Goal: Task Accomplishment & Management: Complete application form

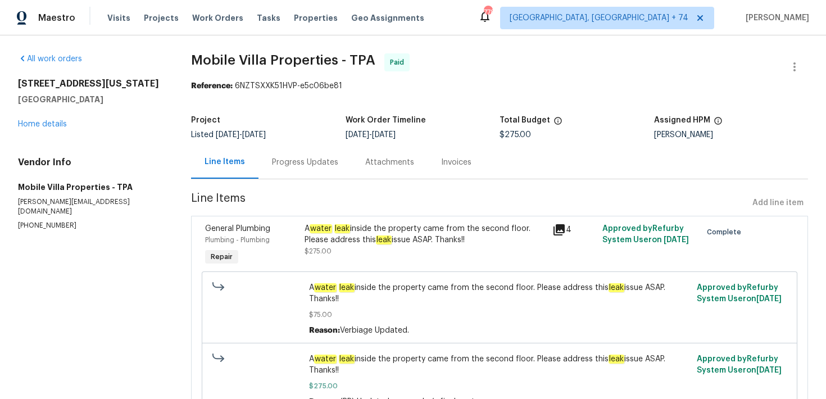
click at [283, 162] on div "Progress Updates" at bounding box center [305, 162] width 66 height 11
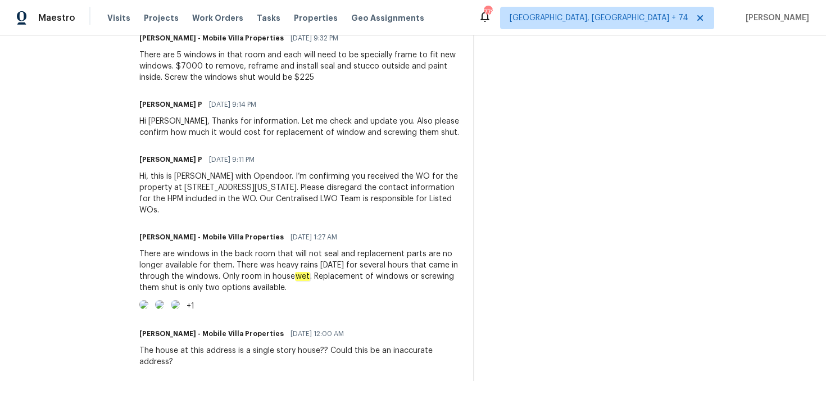
scroll to position [1064, 0]
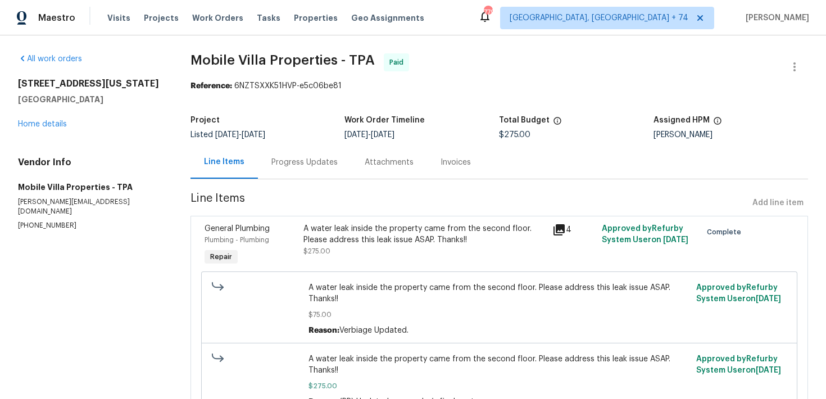
click at [296, 170] on div "Progress Updates" at bounding box center [304, 161] width 93 height 33
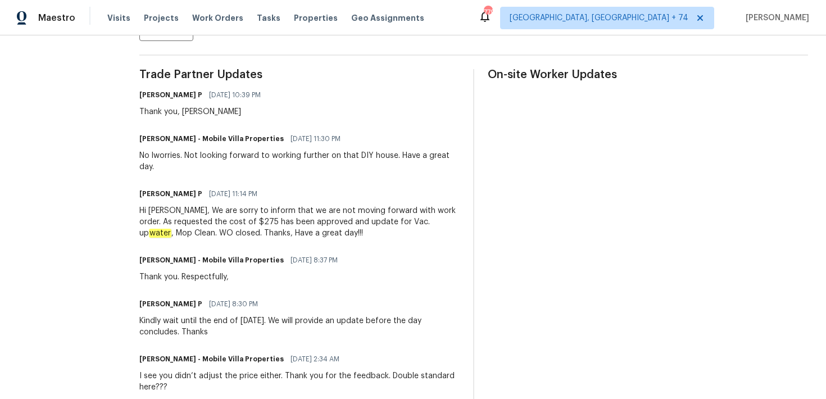
scroll to position [345, 0]
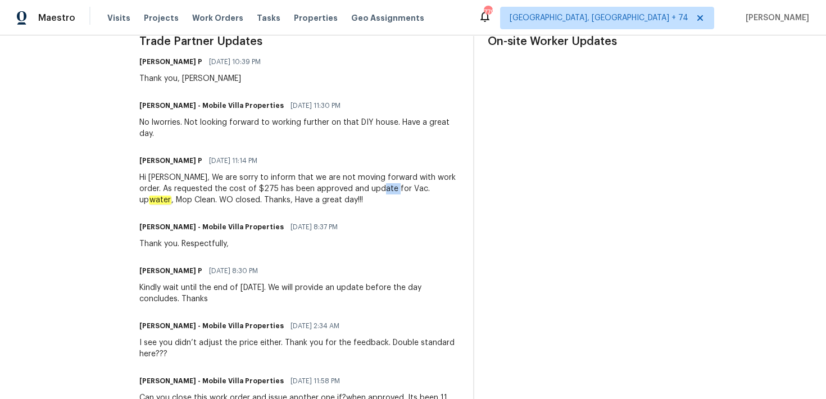
drag, startPoint x: 370, startPoint y: 188, endPoint x: 385, endPoint y: 188, distance: 15.7
click at [385, 188] on div "Hi James, We are sorry to inform that we are not moving forward with work order…" at bounding box center [299, 189] width 320 height 34
drag, startPoint x: 368, startPoint y: 188, endPoint x: 384, endPoint y: 188, distance: 15.7
click at [384, 188] on div "Hi James, We are sorry to inform that we are not moving forward with work order…" at bounding box center [299, 189] width 320 height 34
drag, startPoint x: 389, startPoint y: 190, endPoint x: 420, endPoint y: 189, distance: 30.3
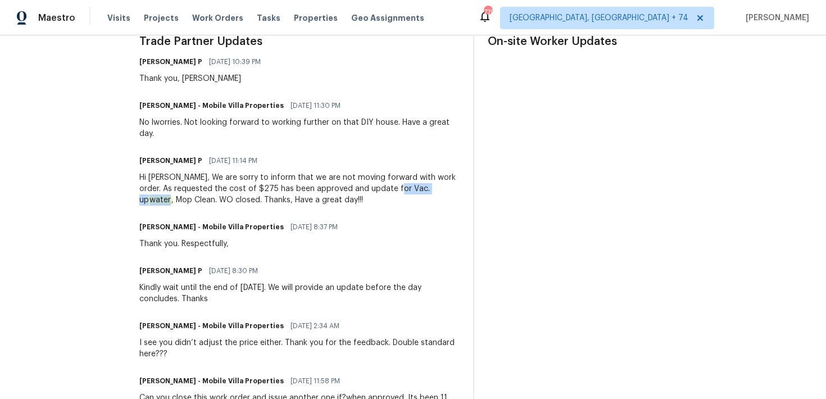
click at [420, 189] on div "Hi James, We are sorry to inform that we are not moving forward with work order…" at bounding box center [299, 189] width 320 height 34
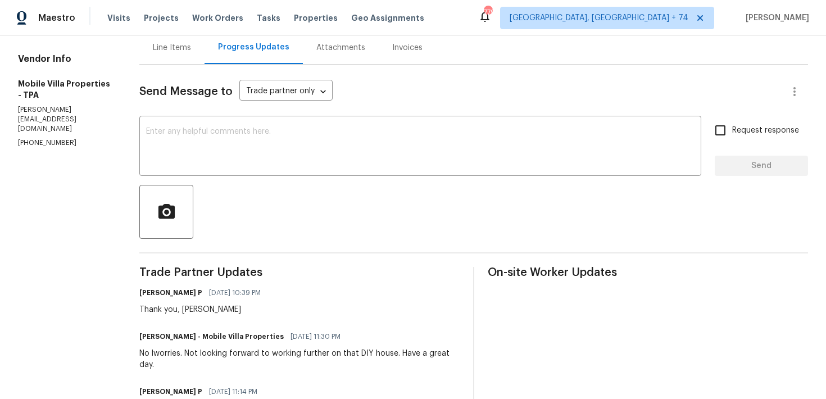
click at [185, 48] on div "Line Items" at bounding box center [172, 47] width 38 height 11
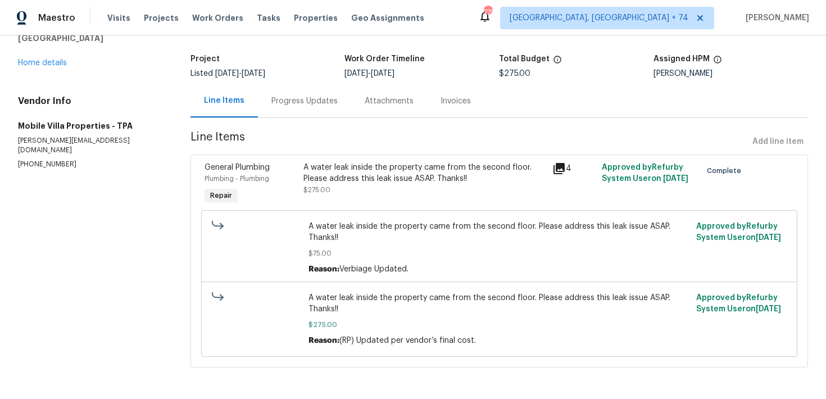
scroll to position [62, 0]
click at [406, 181] on div "A water leak inside the property came from the second floor. Please address thi…" at bounding box center [424, 173] width 241 height 22
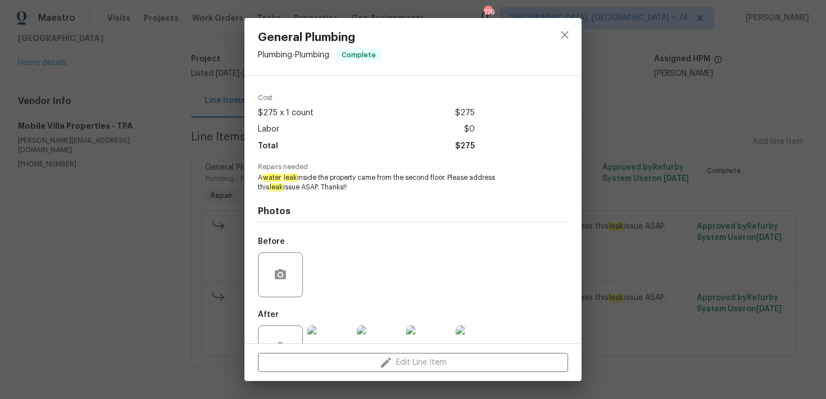
scroll to position [72, 0]
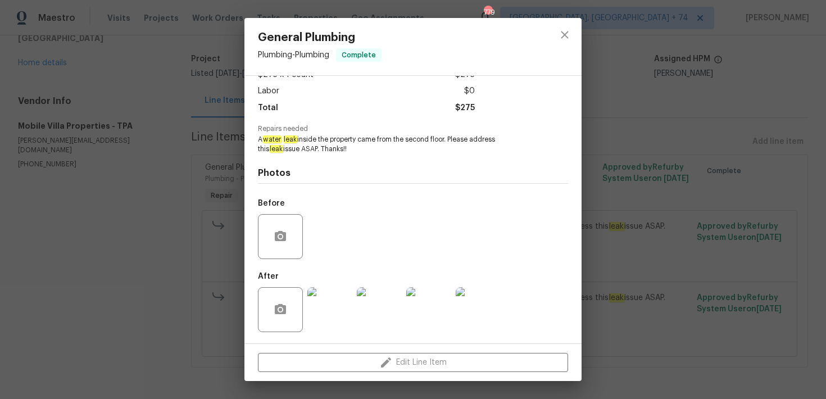
click at [330, 296] on img at bounding box center [329, 309] width 45 height 45
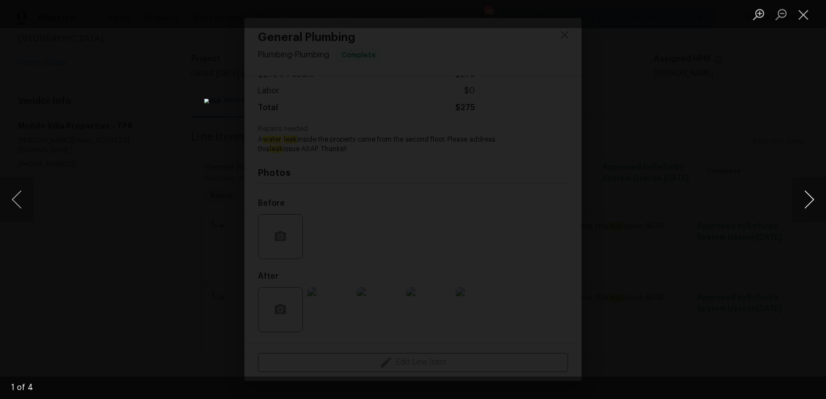
click at [802, 203] on button "Next image" at bounding box center [809, 199] width 34 height 45
click at [805, 200] on button "Next image" at bounding box center [809, 199] width 34 height 45
click at [804, 204] on button "Next image" at bounding box center [809, 199] width 34 height 45
click at [795, 38] on div "Lightbox" at bounding box center [413, 199] width 826 height 399
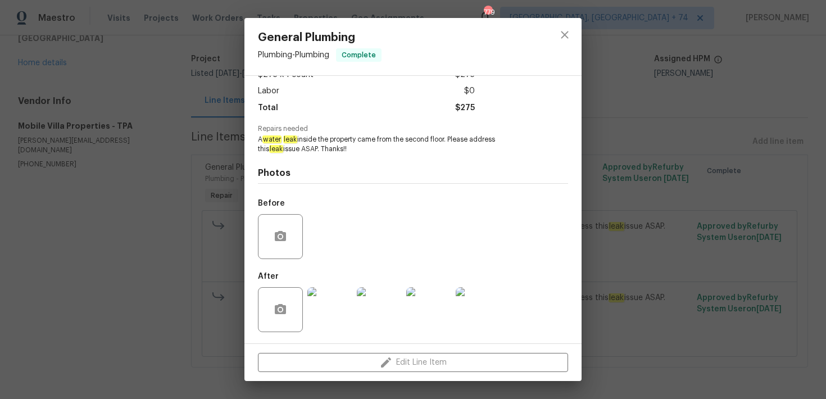
click at [655, 171] on div "General Plumbing Plumbing - Plumbing Complete Vendor Mobile Villa Properties Ac…" at bounding box center [413, 199] width 826 height 399
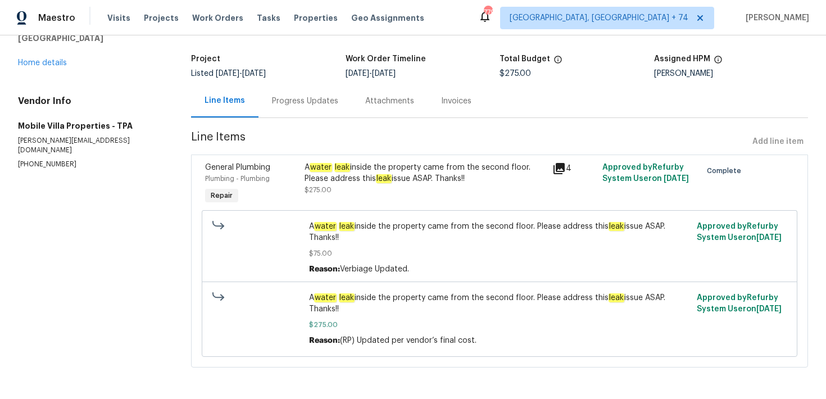
click at [483, 187] on div "A water leak inside the property came from the second floor. Please address thi…" at bounding box center [424, 179] width 241 height 34
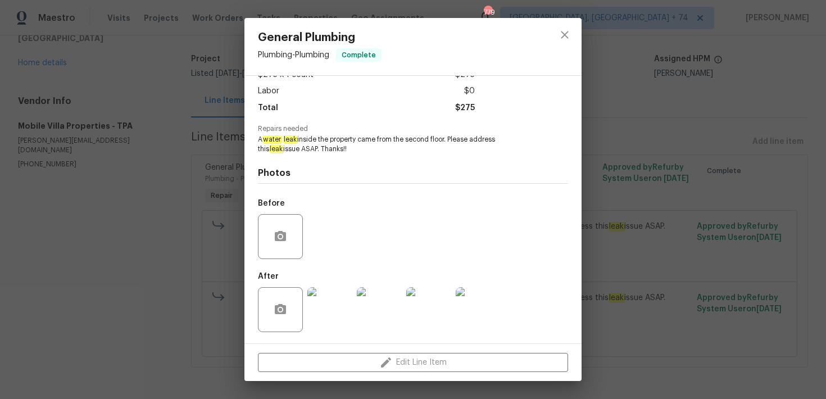
scroll to position [71, 0]
click at [631, 159] on div "General Plumbing Plumbing - Plumbing Complete Vendor Mobile Villa Properties Ac…" at bounding box center [413, 199] width 826 height 399
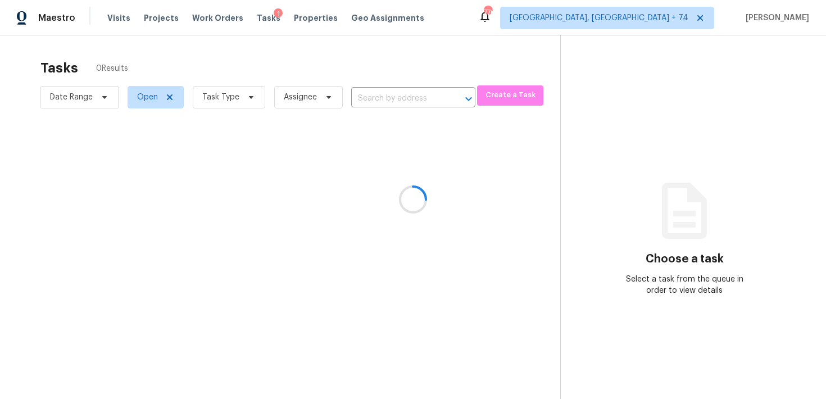
click at [375, 104] on div at bounding box center [413, 199] width 826 height 399
click at [366, 93] on div at bounding box center [413, 199] width 826 height 399
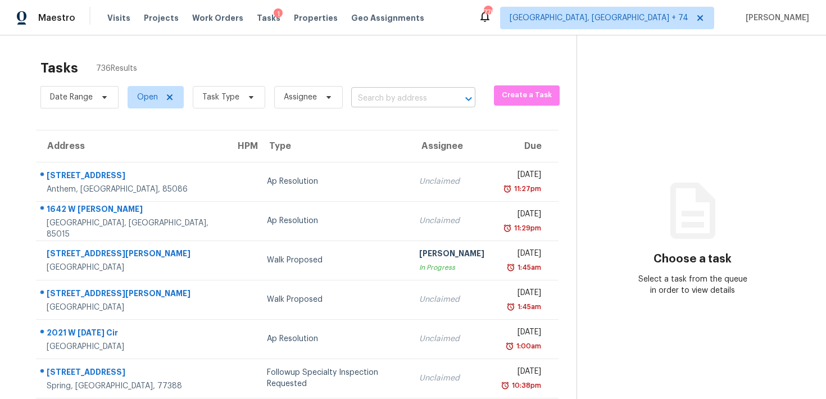
click at [368, 97] on input "text" at bounding box center [397, 98] width 93 height 17
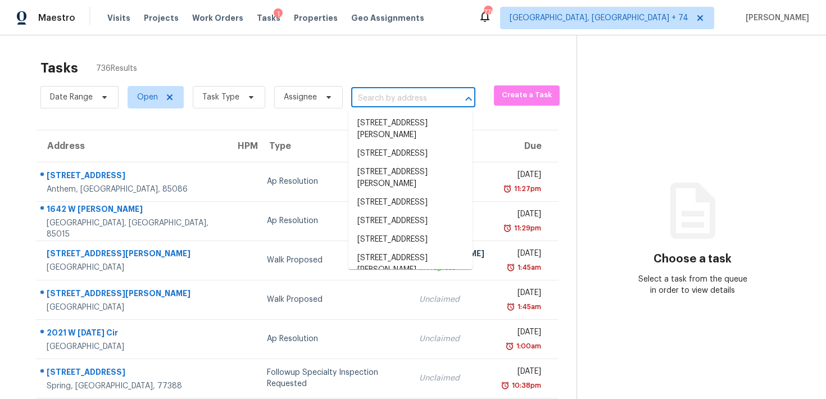
paste input "[STREET_ADDRESS]"
type input "[STREET_ADDRESS]"
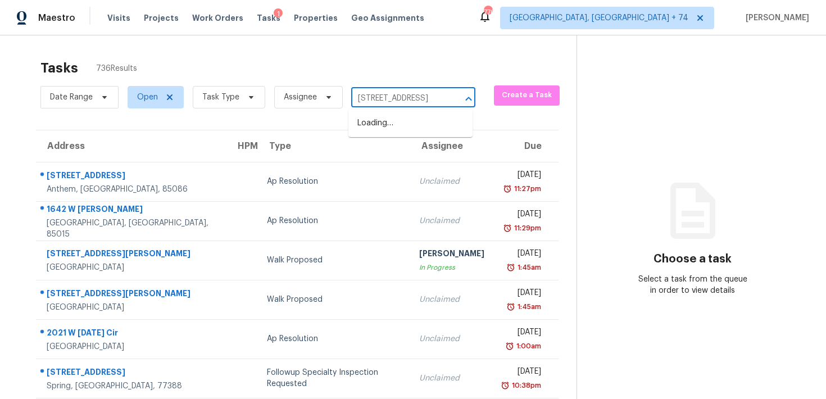
scroll to position [0, 47]
click at [379, 124] on li "[STREET_ADDRESS]" at bounding box center [410, 123] width 124 height 19
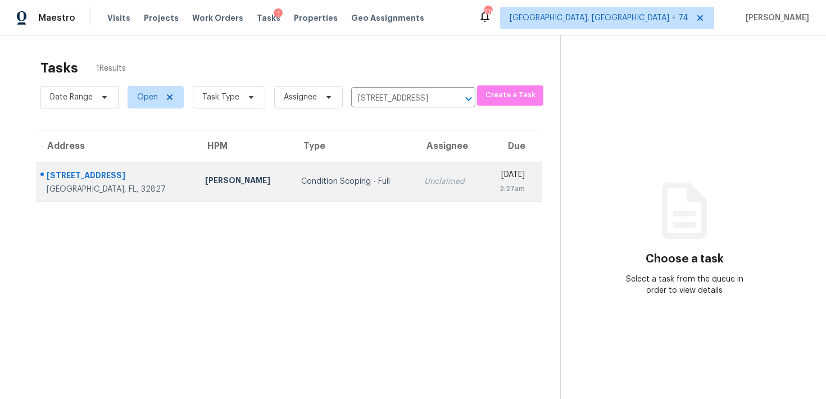
click at [415, 175] on td "Unclaimed" at bounding box center [448, 181] width 67 height 39
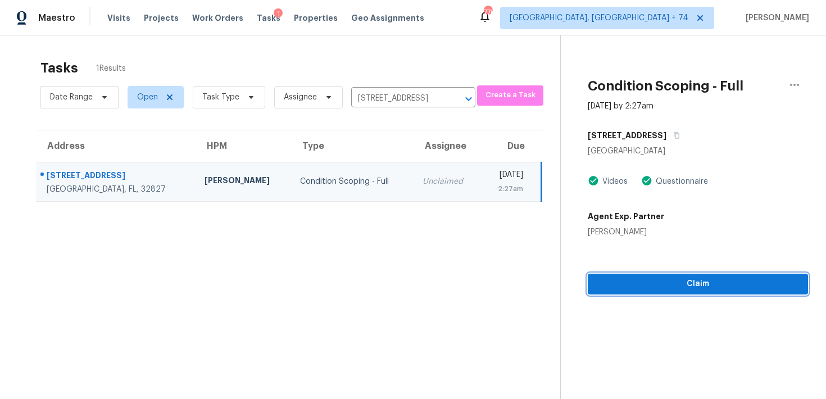
click at [632, 290] on button "Claim" at bounding box center [697, 284] width 220 height 21
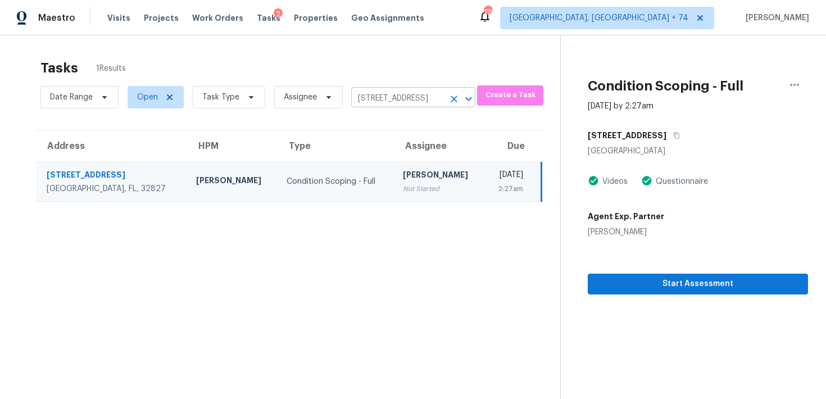
click at [387, 97] on input "[STREET_ADDRESS]" at bounding box center [397, 98] width 93 height 17
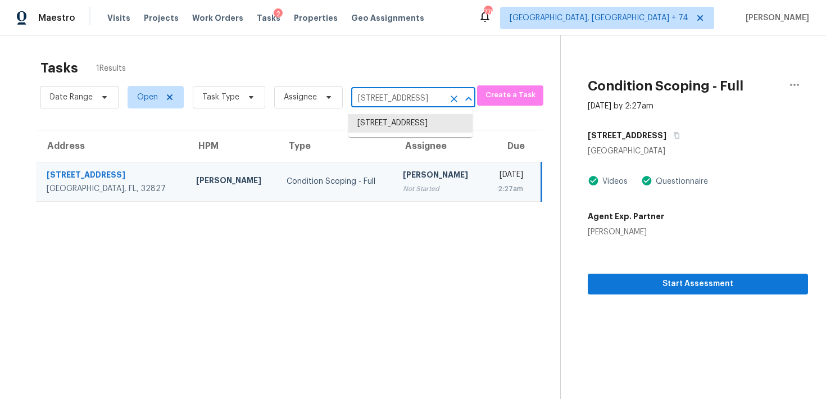
click at [387, 97] on input "[STREET_ADDRESS]" at bounding box center [397, 98] width 93 height 17
paste input "[STREET_ADDRESS][PERSON_NAME]"
type input "[STREET_ADDRESS][PERSON_NAME]"
click at [379, 126] on li "[STREET_ADDRESS]" at bounding box center [410, 123] width 124 height 19
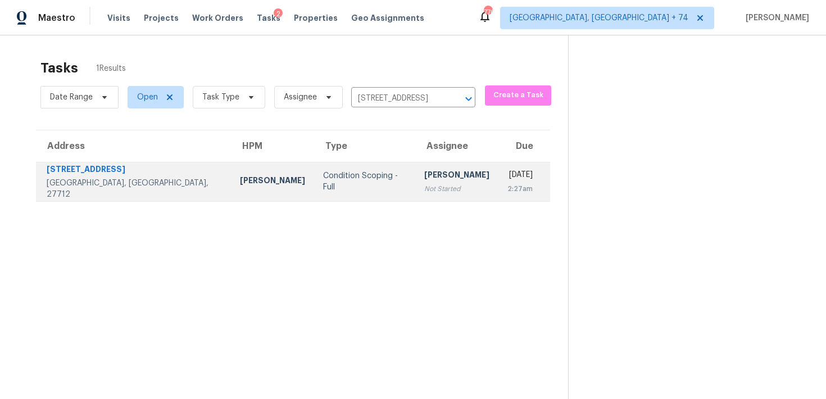
click at [424, 178] on div "[PERSON_NAME]" at bounding box center [456, 176] width 65 height 14
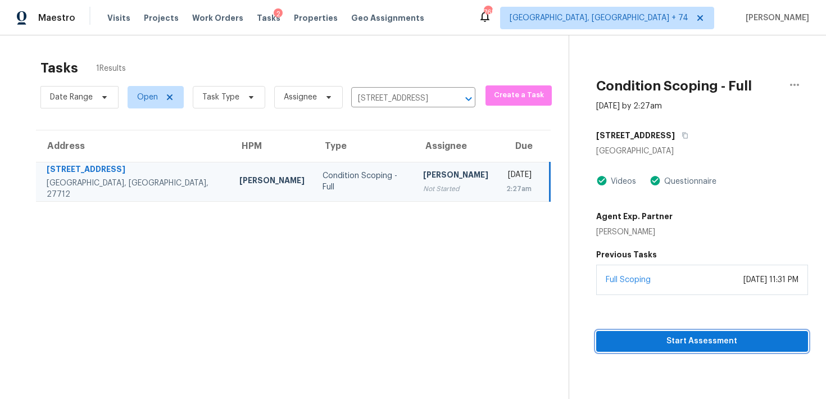
click at [612, 341] on span "Start Assessment" at bounding box center [702, 341] width 194 height 14
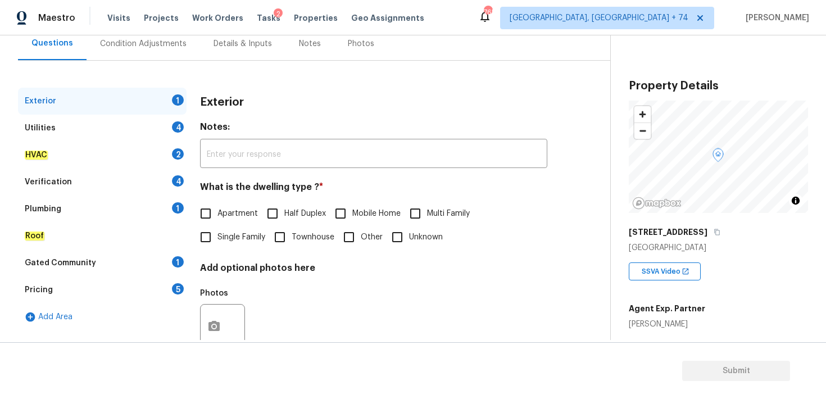
scroll to position [119, 0]
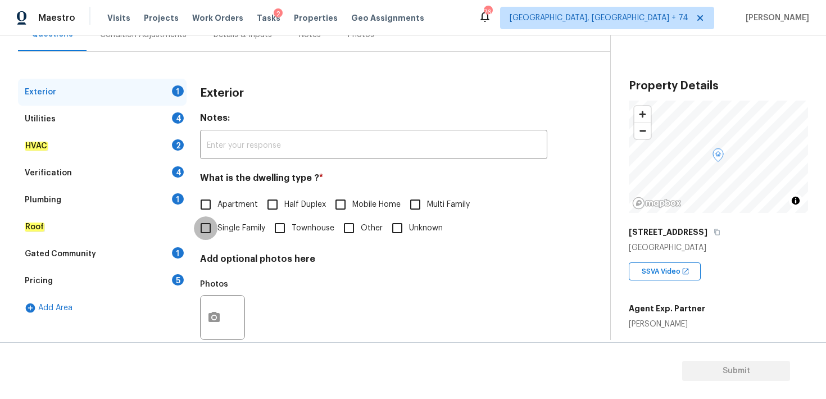
click at [209, 225] on input "Single Family" at bounding box center [206, 228] width 24 height 24
checkbox input "true"
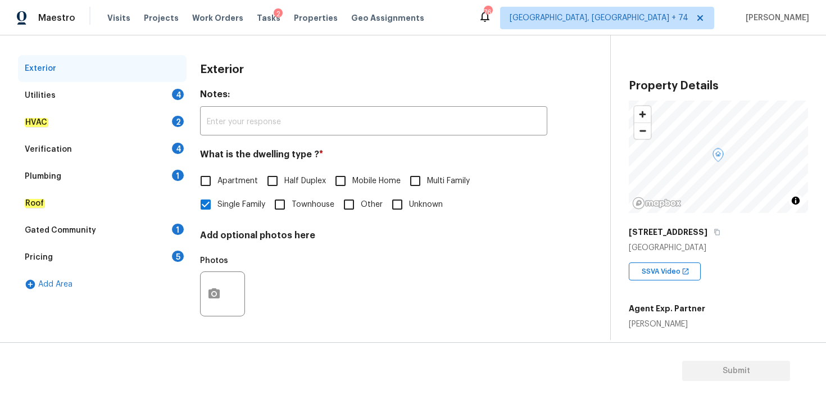
click at [43, 95] on div "Utilities" at bounding box center [40, 95] width 31 height 11
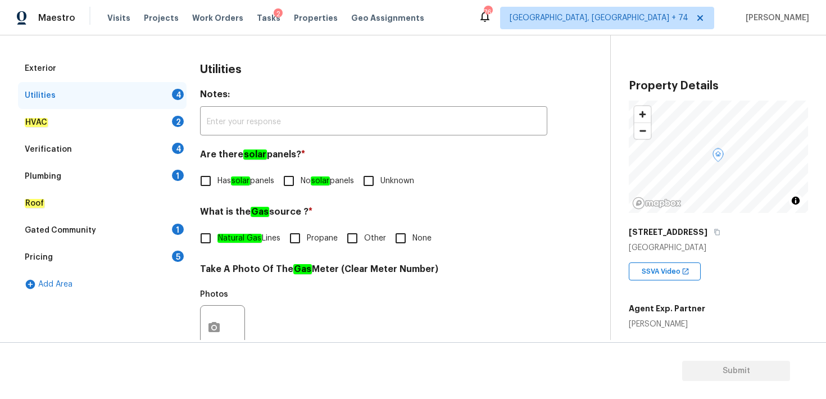
click at [294, 183] on input "No solar panels" at bounding box center [289, 181] width 24 height 24
checkbox input "true"
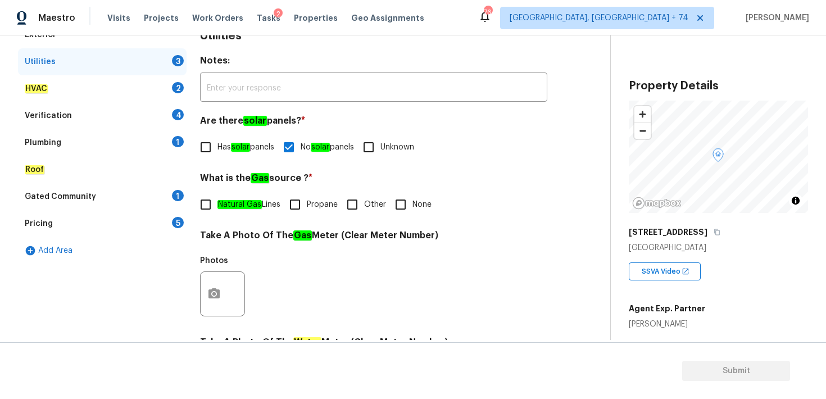
scroll to position [170, 0]
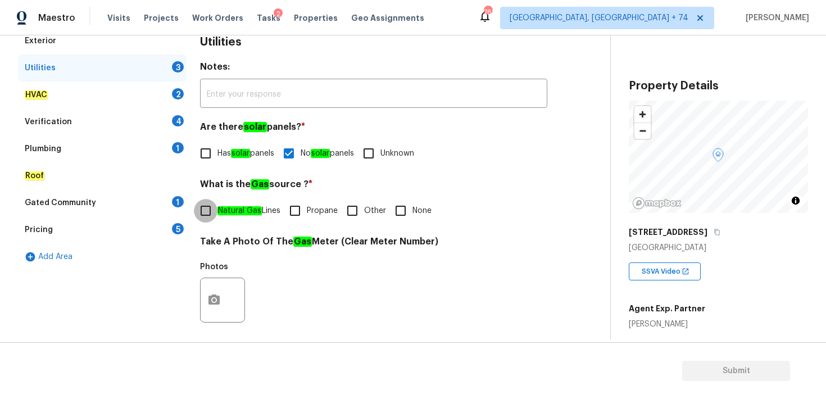
click at [211, 211] on input "Natural Gas Lines" at bounding box center [206, 211] width 24 height 24
checkbox input "true"
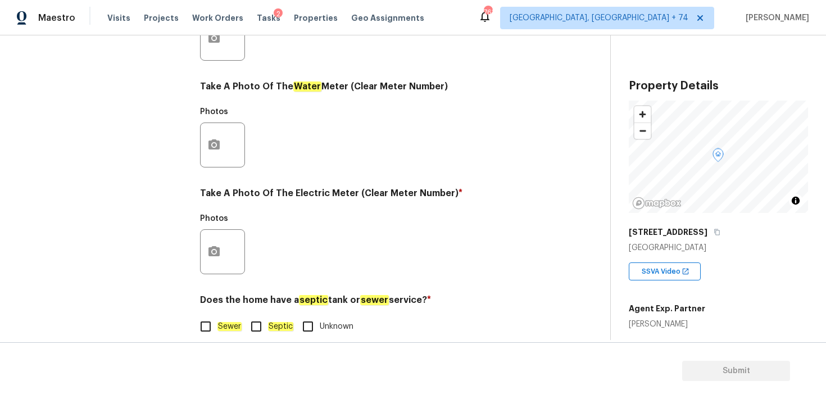
scroll to position [446, 0]
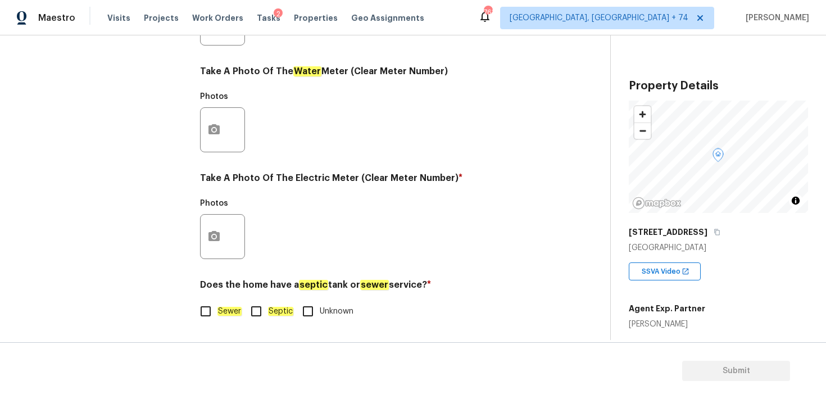
click at [258, 312] on input "Septic" at bounding box center [256, 311] width 24 height 24
checkbox input "true"
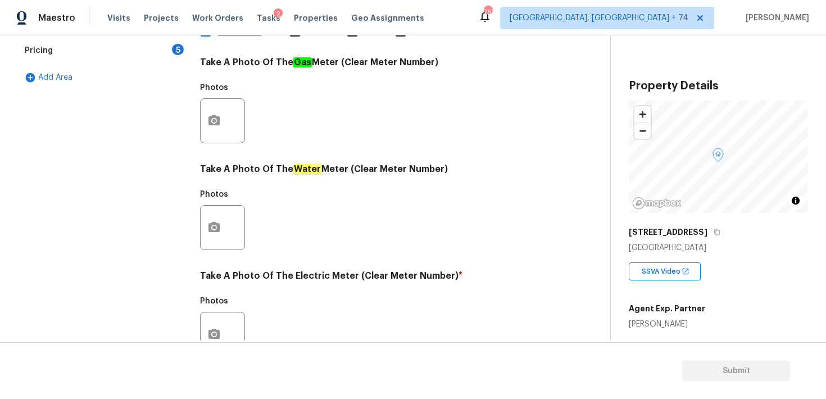
scroll to position [341, 0]
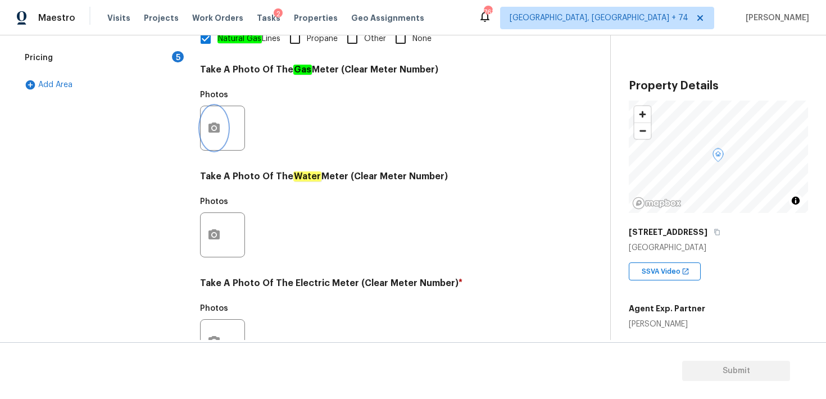
click at [216, 126] on icon "button" at bounding box center [213, 127] width 11 height 10
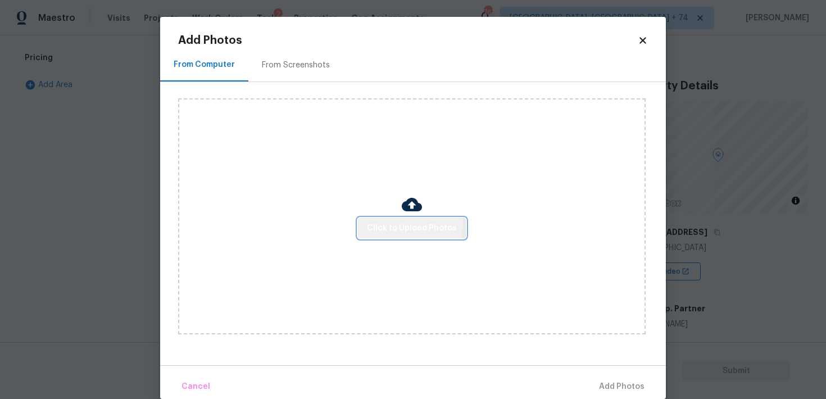
click at [407, 226] on span "Click to Upload Photos" at bounding box center [412, 228] width 90 height 14
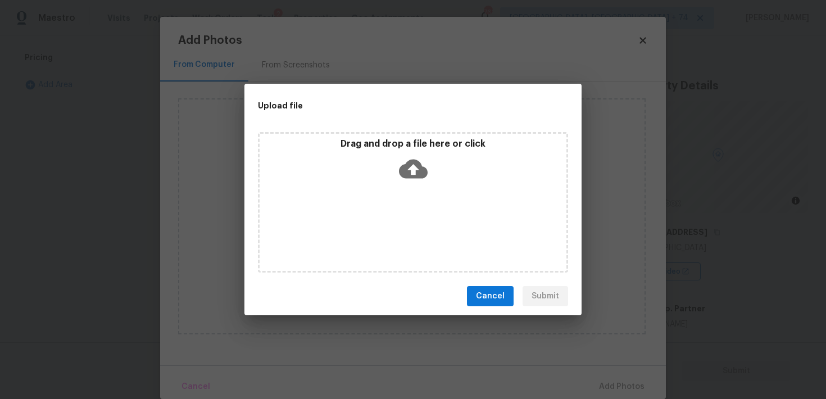
click at [413, 162] on icon at bounding box center [413, 169] width 29 height 19
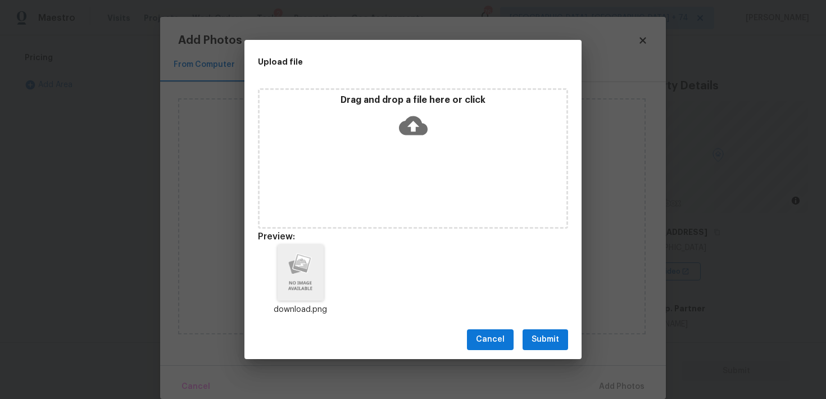
click at [557, 347] on button "Submit" at bounding box center [544, 339] width 45 height 21
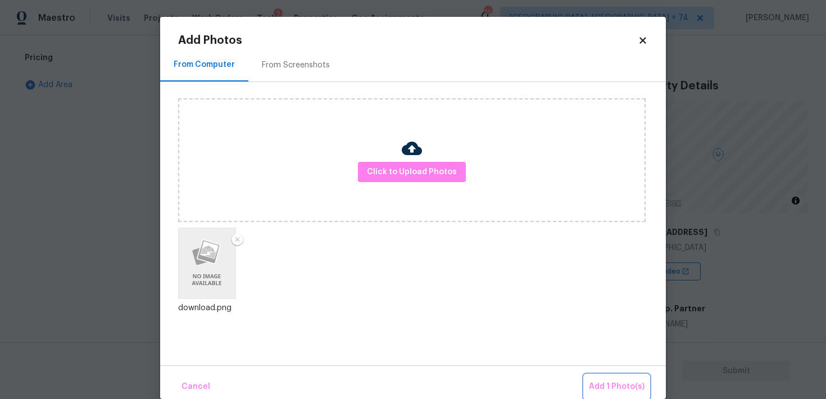
click at [622, 390] on span "Add 1 Photo(s)" at bounding box center [617, 387] width 56 height 14
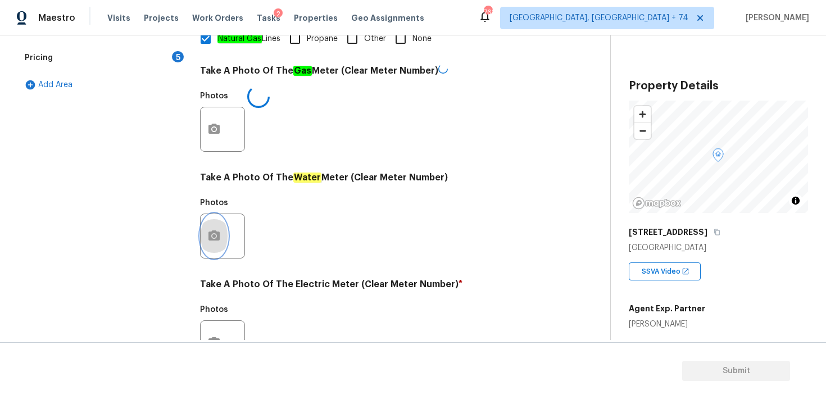
click at [214, 234] on circle "button" at bounding box center [213, 235] width 3 height 3
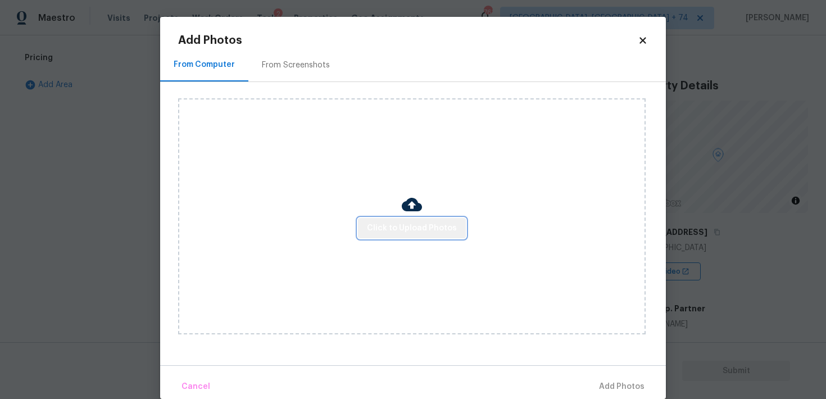
click at [425, 226] on span "Click to Upload Photos" at bounding box center [412, 228] width 90 height 14
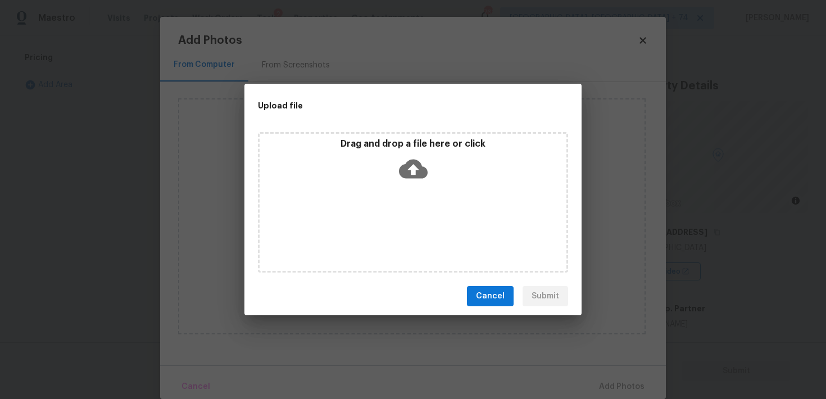
click at [410, 174] on icon at bounding box center [413, 169] width 29 height 19
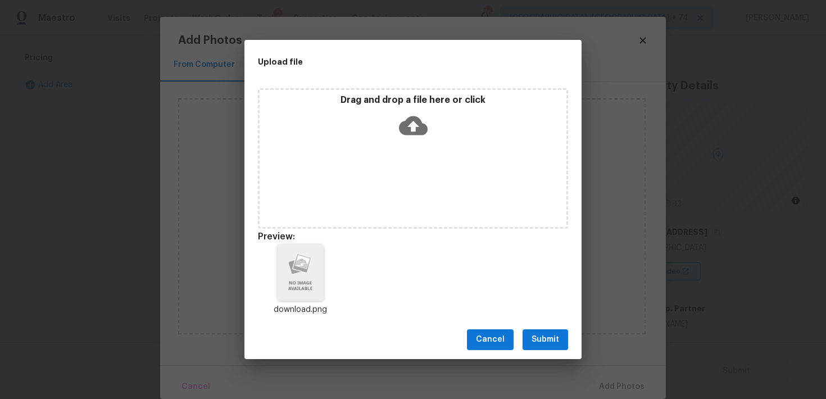
click at [541, 340] on span "Submit" at bounding box center [545, 339] width 28 height 14
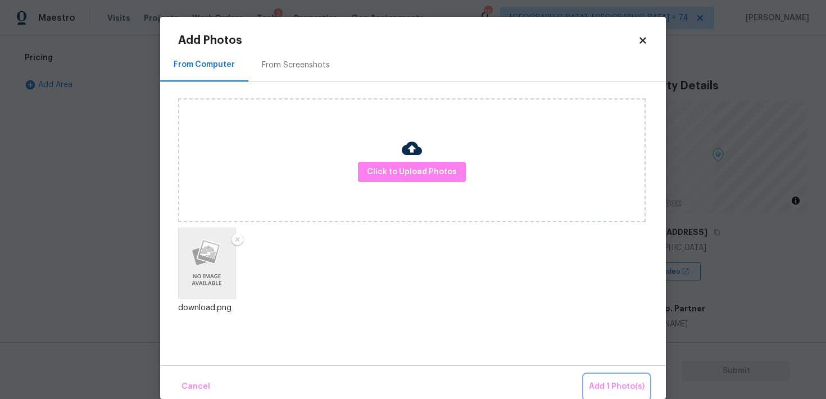
click at [619, 384] on span "Add 1 Photo(s)" at bounding box center [617, 387] width 56 height 14
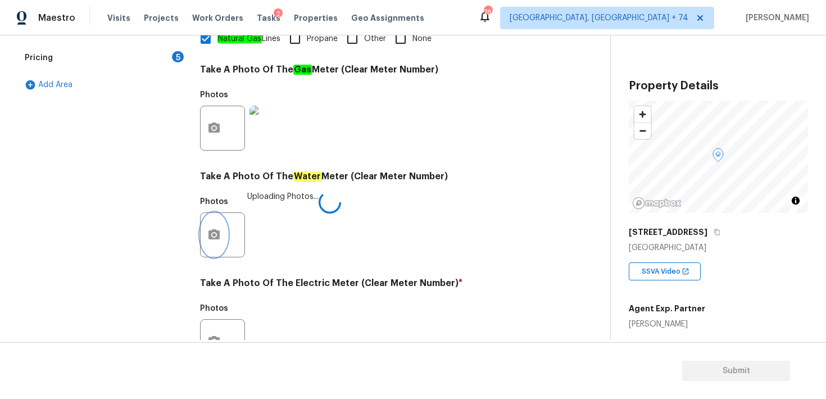
scroll to position [446, 0]
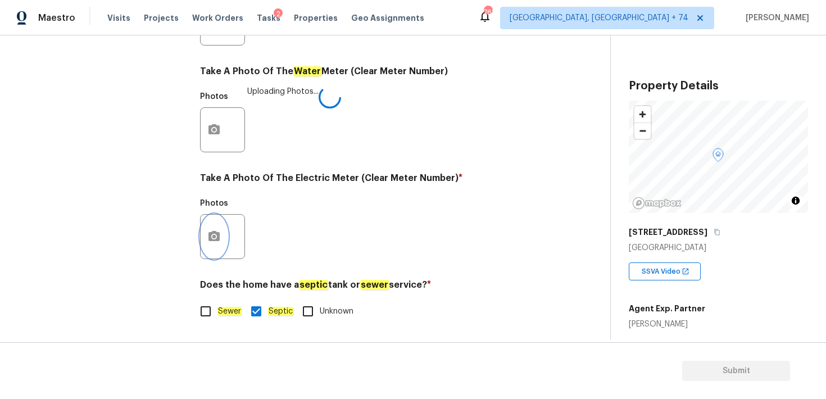
click at [216, 236] on icon "button" at bounding box center [213, 236] width 13 height 13
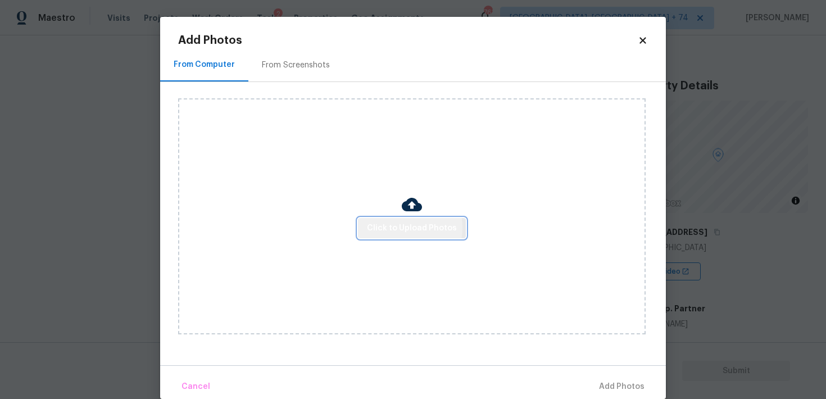
click at [398, 227] on span "Click to Upload Photos" at bounding box center [412, 228] width 90 height 14
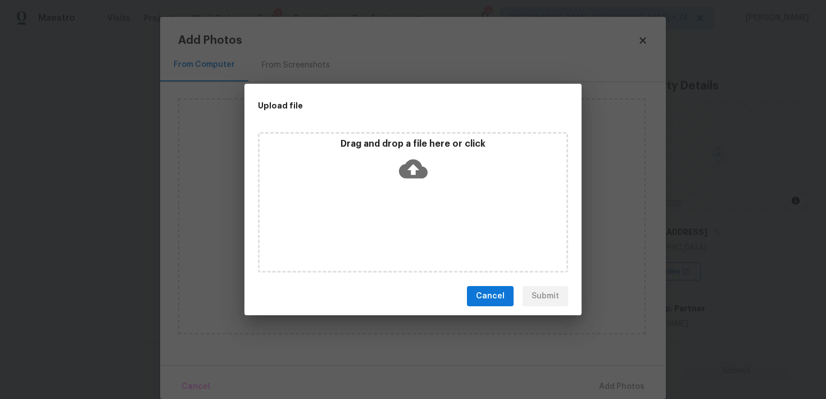
click at [412, 166] on icon at bounding box center [413, 168] width 29 height 29
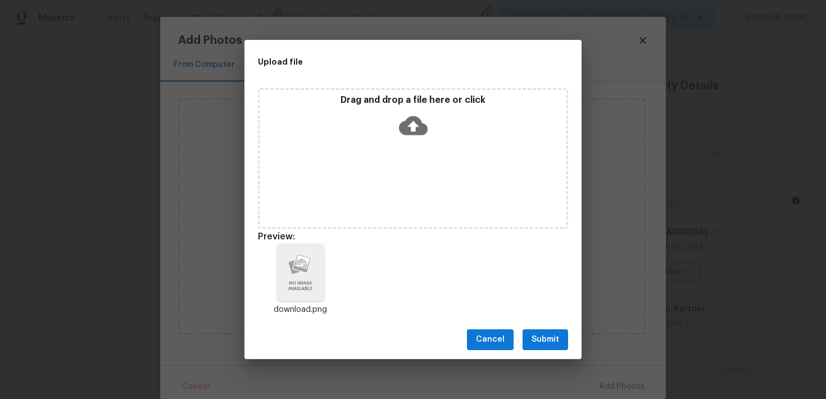
click at [549, 349] on button "Submit" at bounding box center [544, 339] width 45 height 21
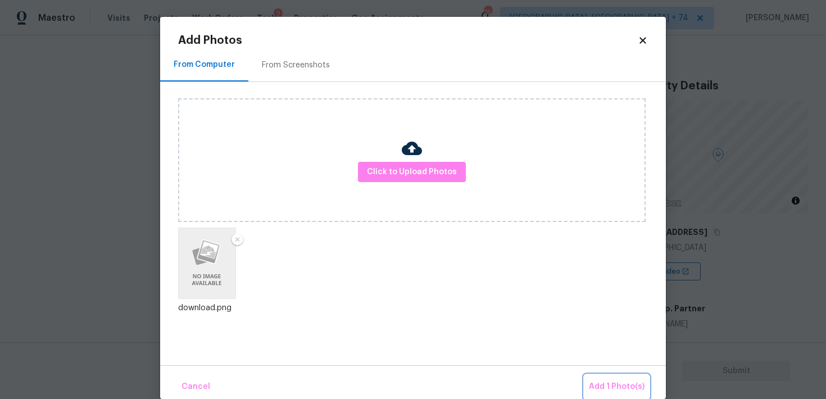
click at [622, 391] on span "Add 1 Photo(s)" at bounding box center [617, 387] width 56 height 14
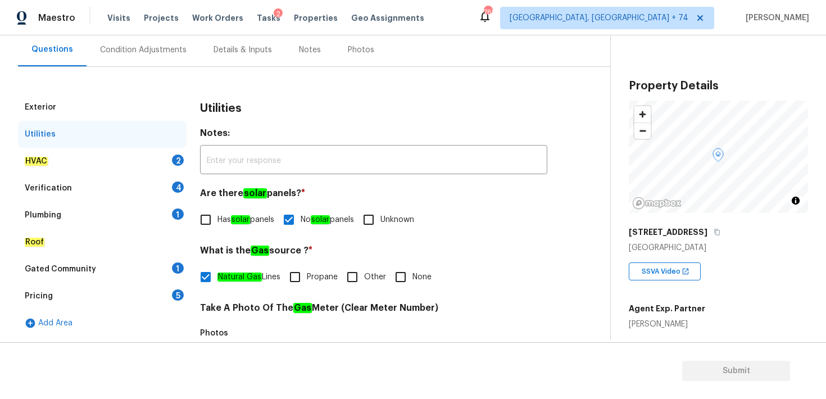
scroll to position [96, 0]
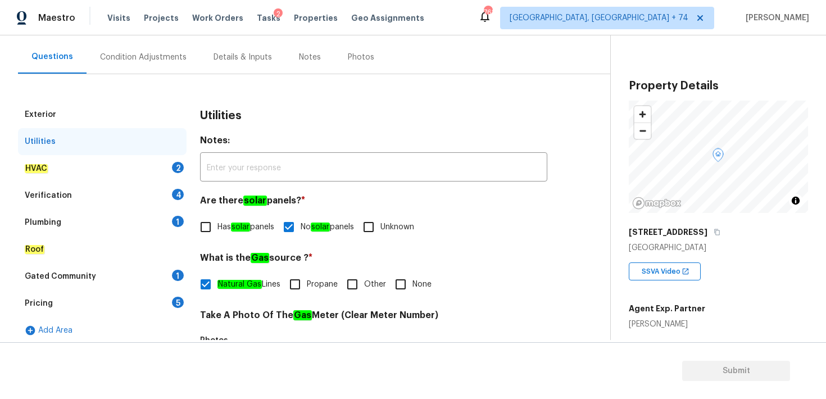
click at [37, 166] on em "HVAC" at bounding box center [36, 168] width 23 height 9
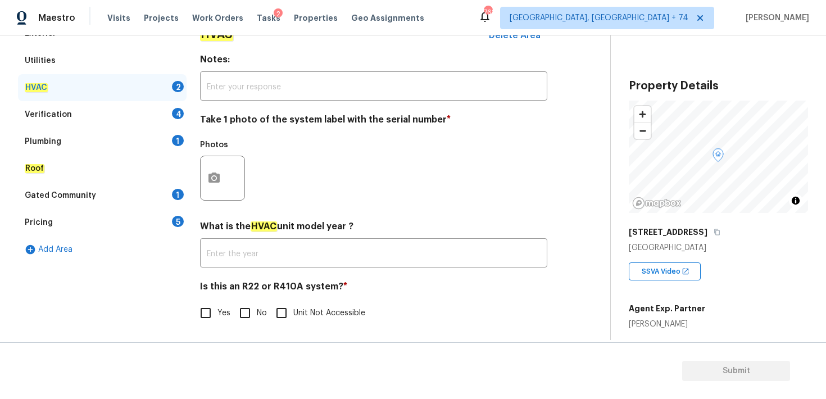
scroll to position [179, 0]
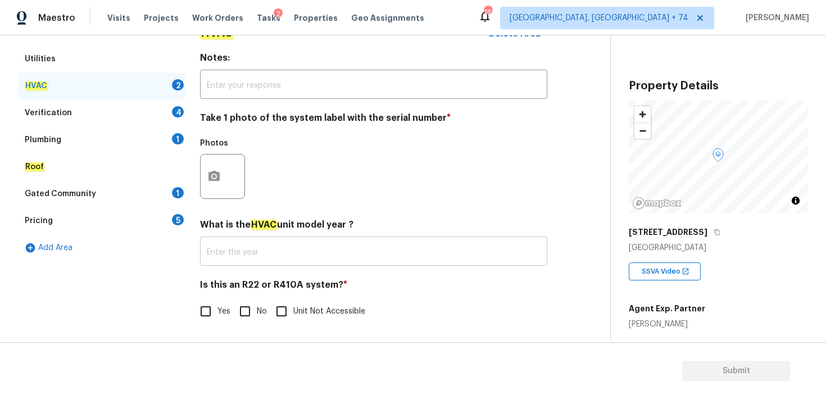
click at [233, 254] on input "text" at bounding box center [373, 252] width 347 height 26
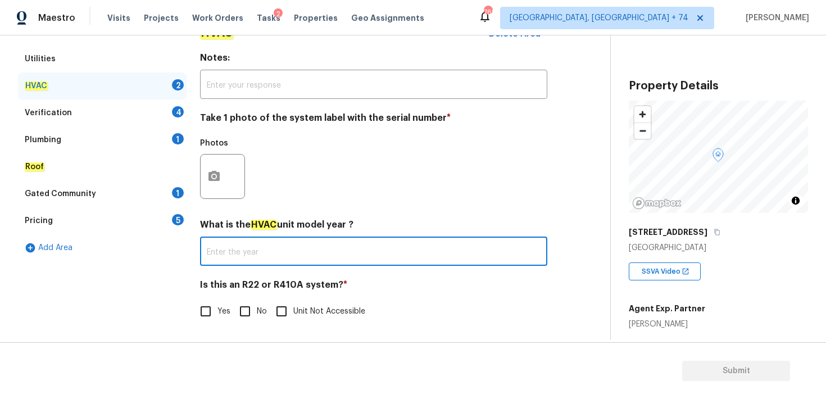
paste input "2015"
type input "2015"
click at [216, 179] on icon "button" at bounding box center [213, 176] width 11 height 10
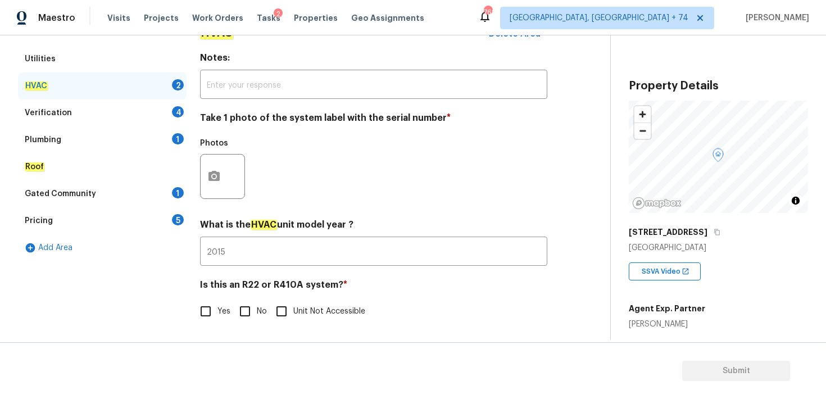
click at [121, 184] on body "Maestro Visits Projects Work Orders Tasks 2 Properties Geo Assignments 762 [GEO…" at bounding box center [413, 199] width 826 height 399
click at [215, 151] on div "Photos" at bounding box center [223, 146] width 47 height 15
click at [216, 170] on icon "button" at bounding box center [213, 176] width 13 height 13
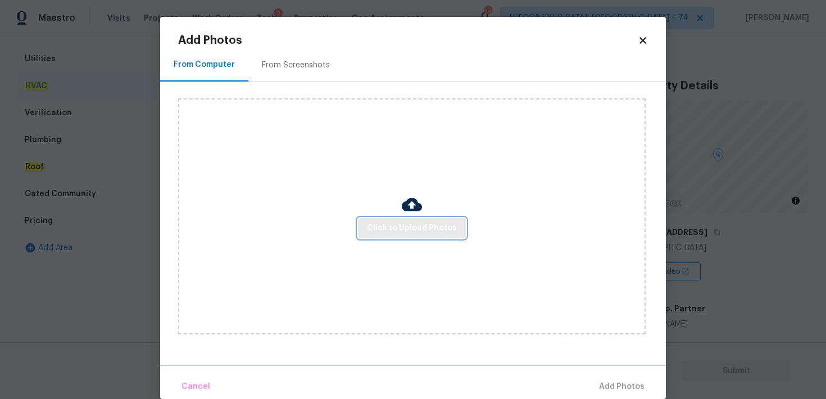
click at [398, 233] on span "Click to Upload Photos" at bounding box center [412, 228] width 90 height 14
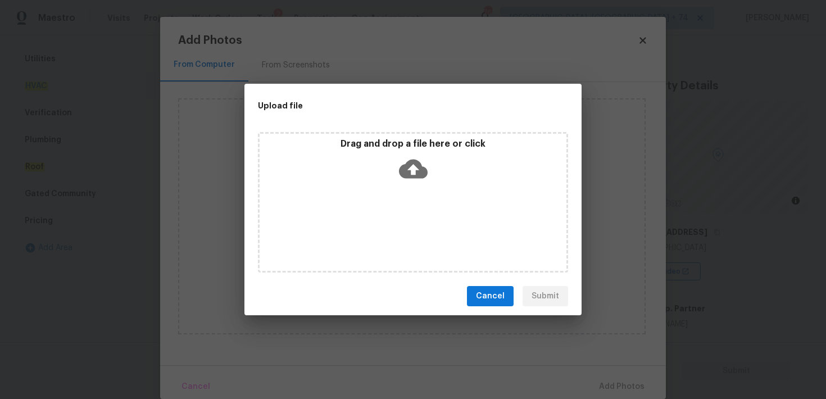
click at [412, 161] on icon at bounding box center [413, 169] width 29 height 19
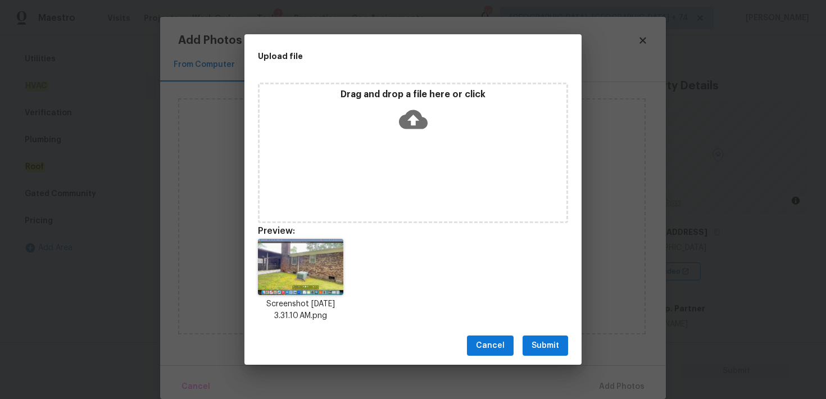
click at [550, 349] on span "Submit" at bounding box center [545, 346] width 28 height 14
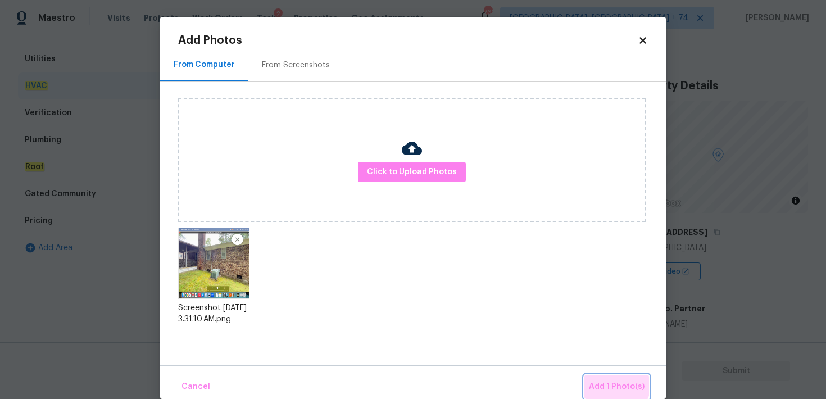
click at [616, 384] on span "Add 1 Photo(s)" at bounding box center [617, 387] width 56 height 14
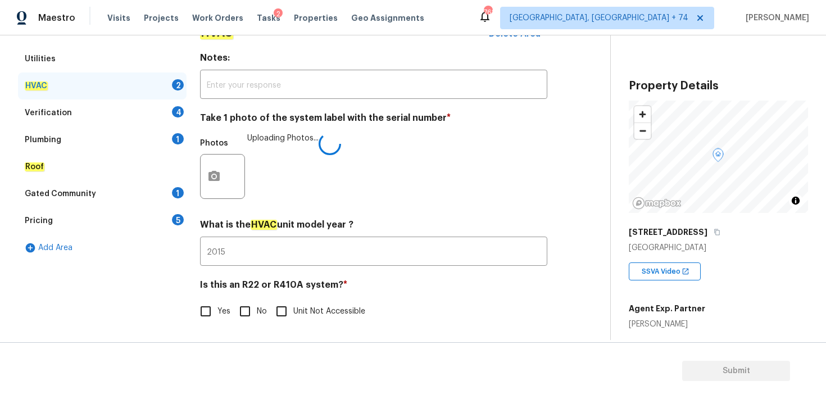
click at [216, 310] on input "Yes" at bounding box center [206, 311] width 24 height 24
checkbox input "true"
click at [37, 110] on div "Verification" at bounding box center [48, 112] width 47 height 11
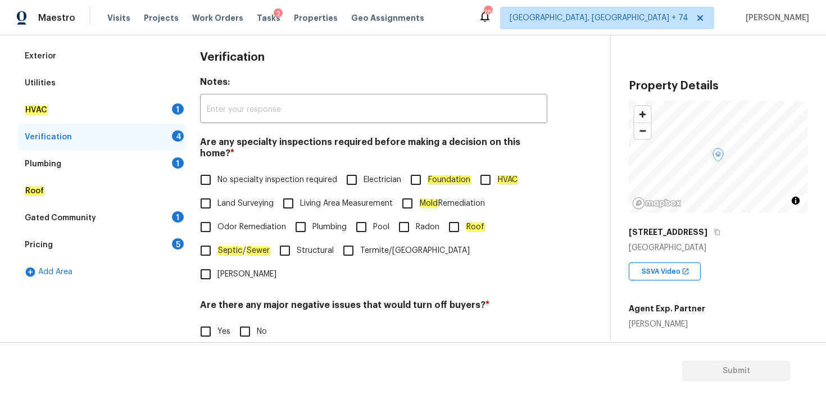
scroll to position [156, 0]
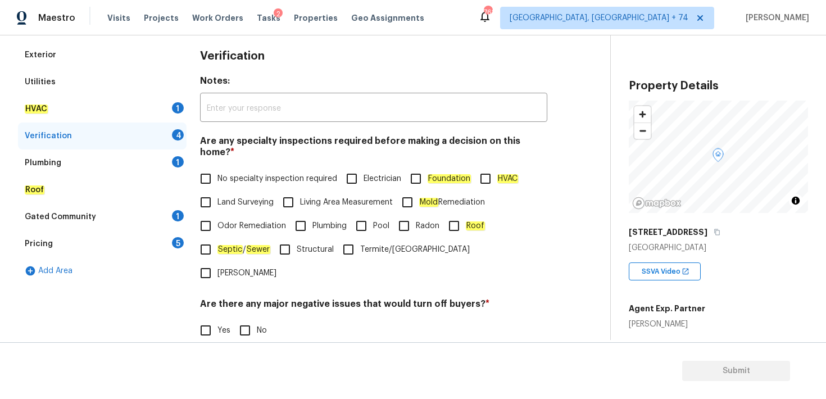
click at [207, 167] on input "No specialty inspection required" at bounding box center [206, 179] width 24 height 24
checkbox input "true"
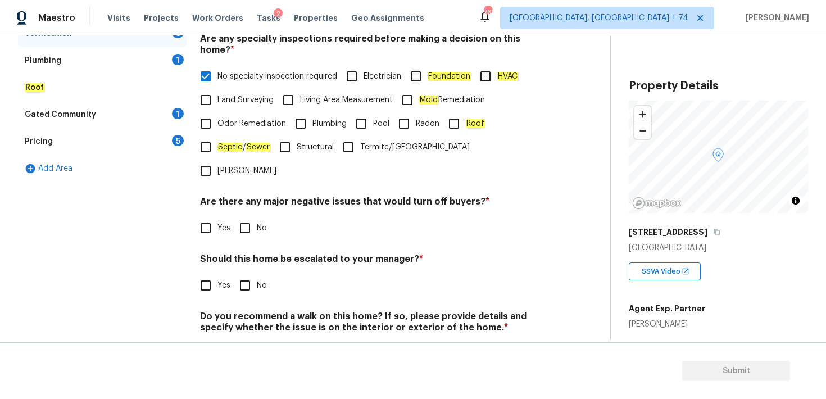
scroll to position [266, 0]
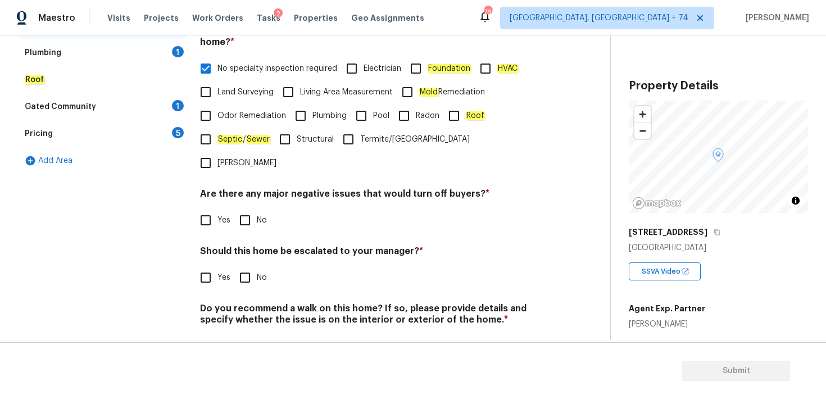
click at [247, 208] on input "No" at bounding box center [245, 220] width 24 height 24
checkbox input "true"
click at [244, 266] on input "No" at bounding box center [245, 278] width 24 height 24
checkbox input "true"
click at [243, 334] on input "No" at bounding box center [245, 346] width 24 height 24
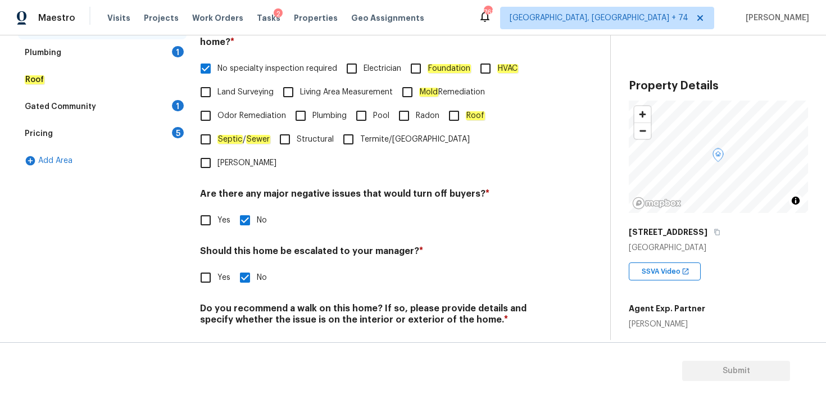
checkbox input "true"
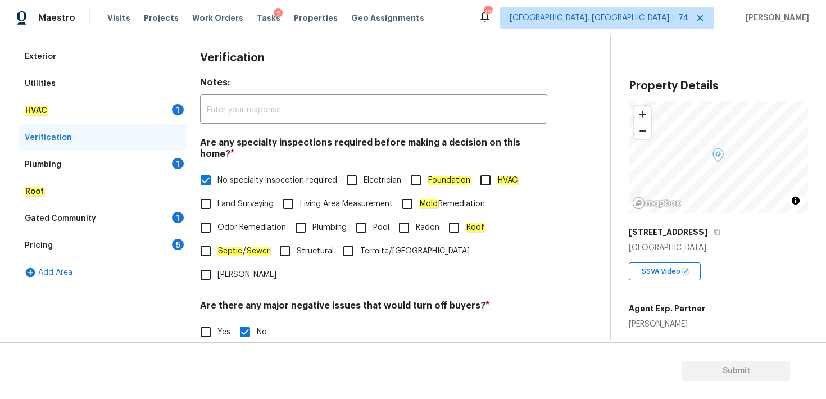
click at [34, 162] on div "Plumbing" at bounding box center [43, 164] width 37 height 11
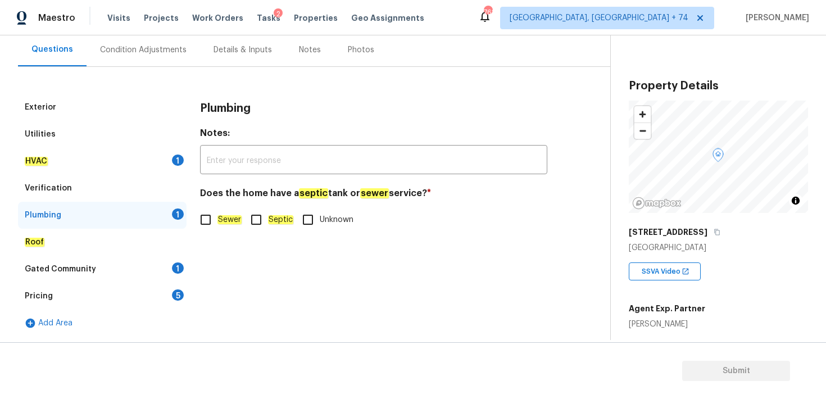
click at [254, 219] on input "Septic" at bounding box center [256, 220] width 24 height 24
checkbox input "true"
click at [40, 236] on div "Roof" at bounding box center [35, 241] width 20 height 11
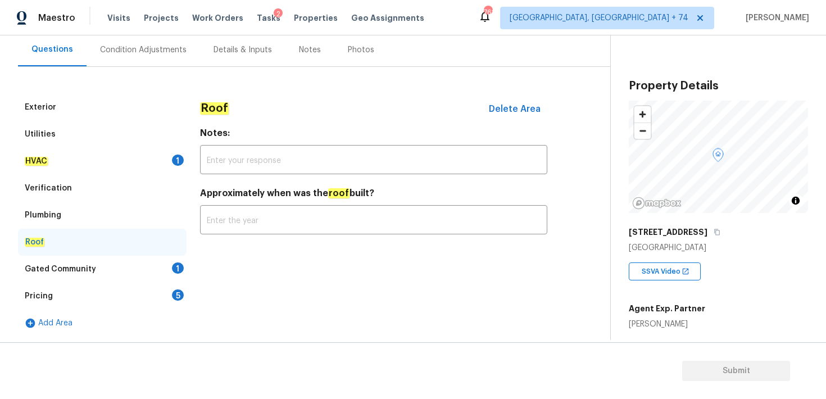
click at [81, 261] on div "Gated Community 1" at bounding box center [102, 269] width 168 height 27
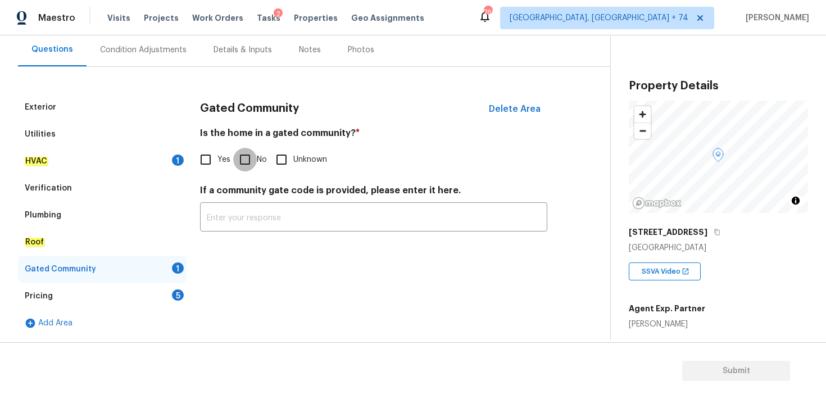
click at [244, 163] on input "No" at bounding box center [245, 160] width 24 height 24
checkbox input "true"
click at [43, 293] on div "Pricing" at bounding box center [39, 295] width 28 height 11
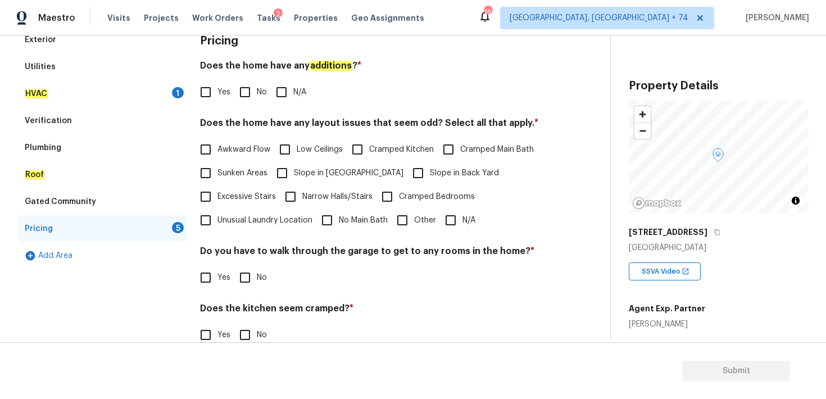
scroll to position [174, 0]
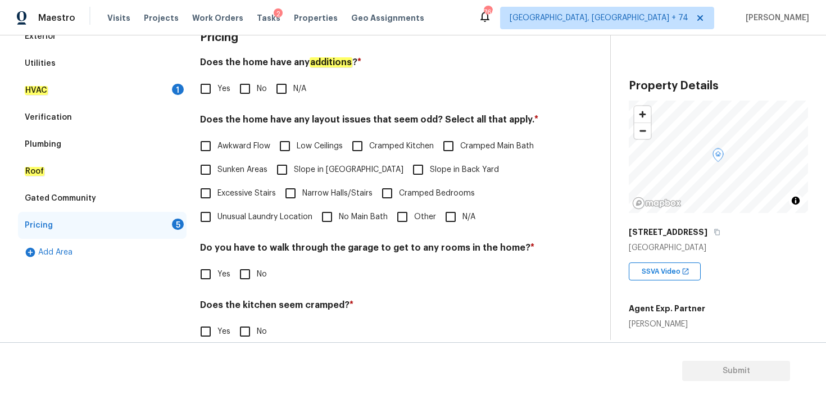
click at [289, 167] on input "Slope in [GEOGRAPHIC_DATA]" at bounding box center [282, 170] width 24 height 24
checkbox input "true"
click at [406, 170] on input "Slope in Back Yard" at bounding box center [418, 170] width 24 height 24
checkbox input "true"
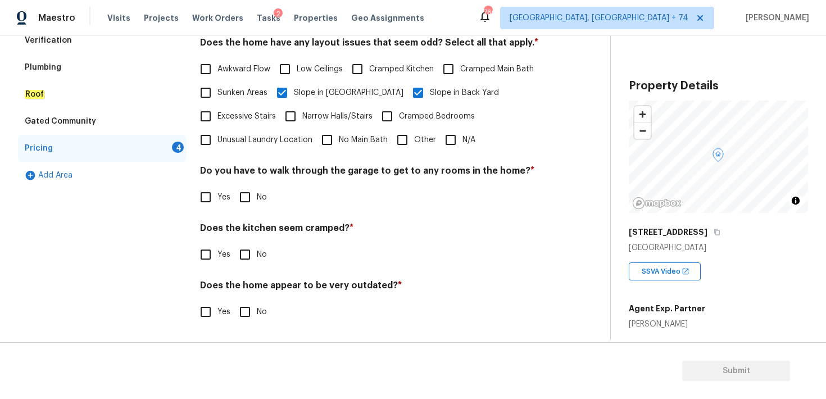
scroll to position [252, 0]
click at [248, 195] on input "No" at bounding box center [245, 197] width 24 height 24
checkbox input "true"
click at [244, 259] on input "No" at bounding box center [245, 254] width 24 height 24
checkbox input "true"
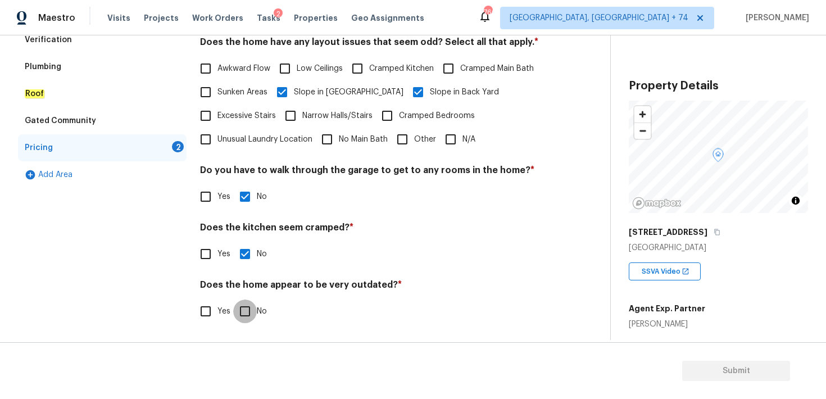
click at [244, 309] on input "No" at bounding box center [245, 311] width 24 height 24
checkbox input "true"
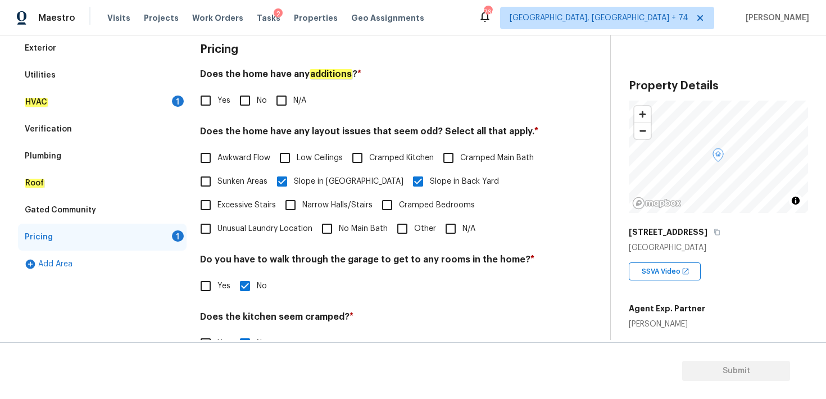
scroll to position [0, 0]
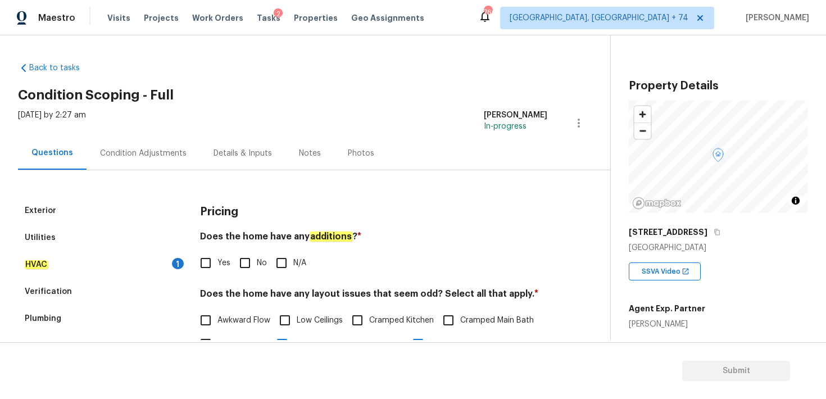
click at [154, 154] on div "Condition Adjustments" at bounding box center [143, 153] width 86 height 11
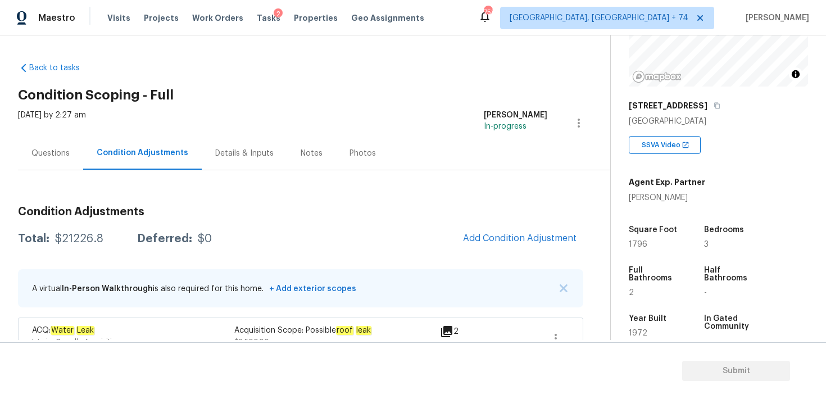
scroll to position [130, 0]
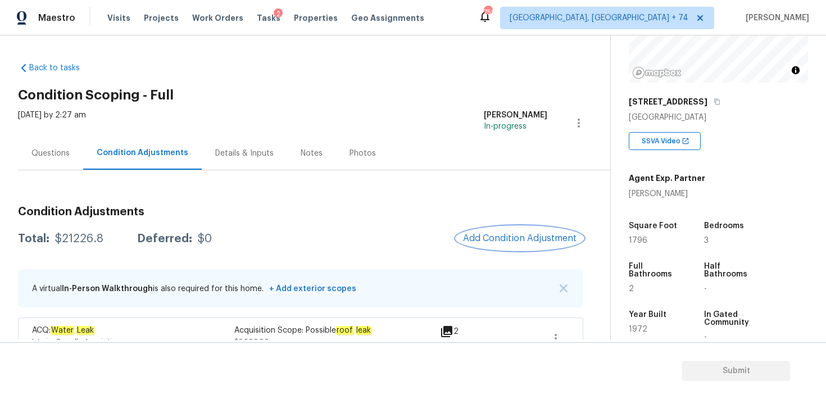
click at [532, 231] on button "Add Condition Adjustment" at bounding box center [519, 238] width 127 height 24
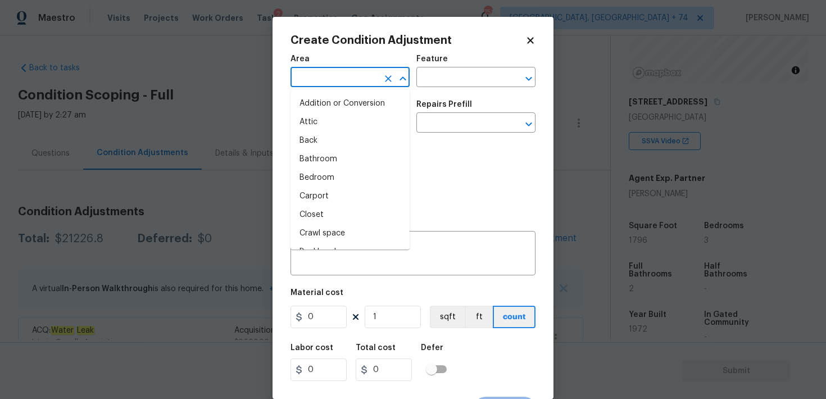
click at [334, 84] on input "text" at bounding box center [334, 78] width 88 height 17
type input "i"
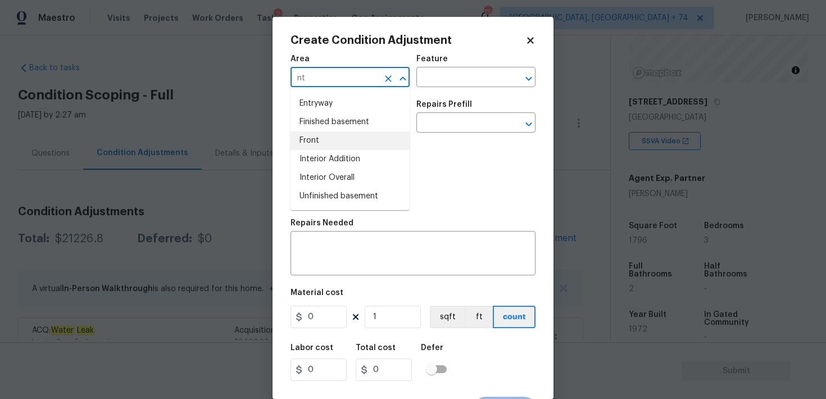
type input "n"
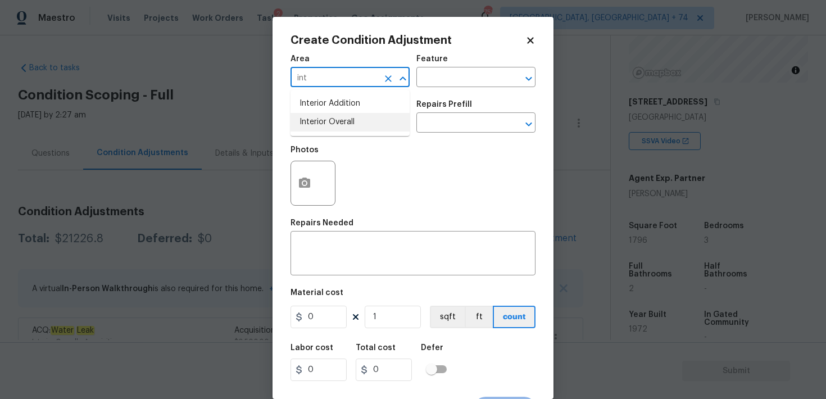
click at [320, 125] on li "Interior Overall" at bounding box center [349, 122] width 119 height 19
type input "Interior Overall"
click at [454, 74] on input "text" at bounding box center [460, 78] width 88 height 17
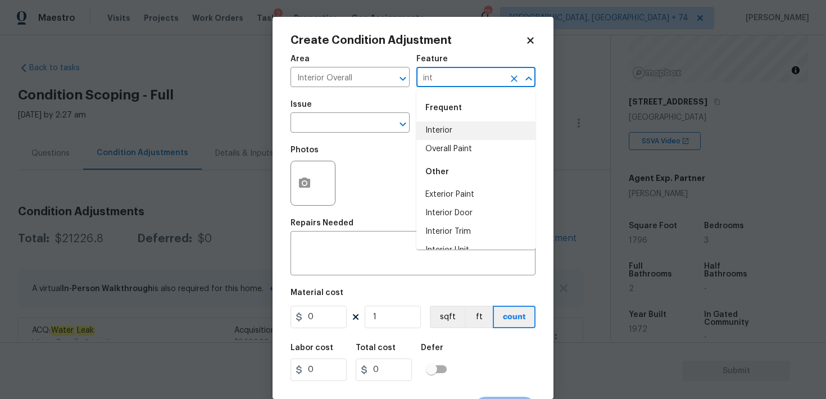
click at [446, 125] on li "Interior" at bounding box center [475, 130] width 119 height 19
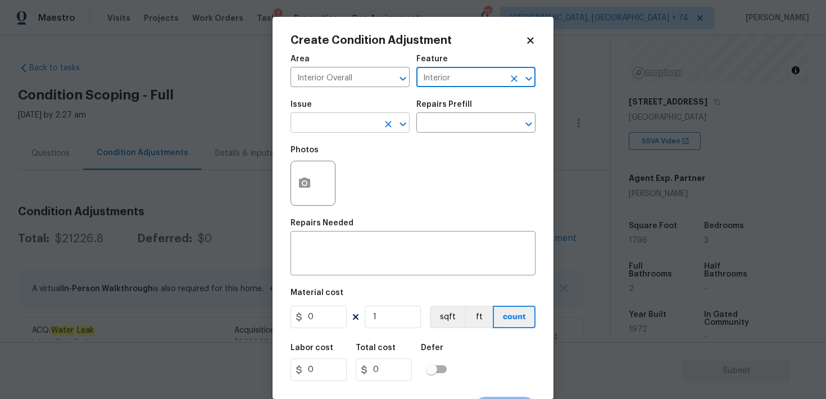
type input "Interior"
click at [317, 125] on input "text" at bounding box center [334, 123] width 88 height 17
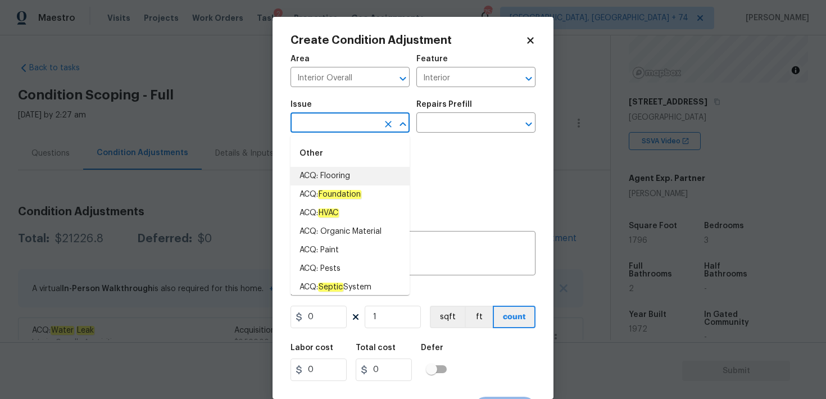
click at [338, 173] on li "ACQ: Flooring" at bounding box center [349, 176] width 119 height 19
type input "ACQ: Flooring"
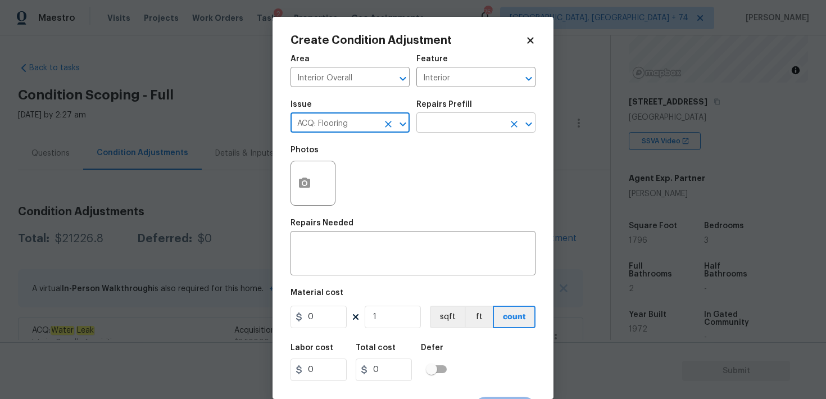
click at [466, 117] on input "text" at bounding box center [460, 123] width 88 height 17
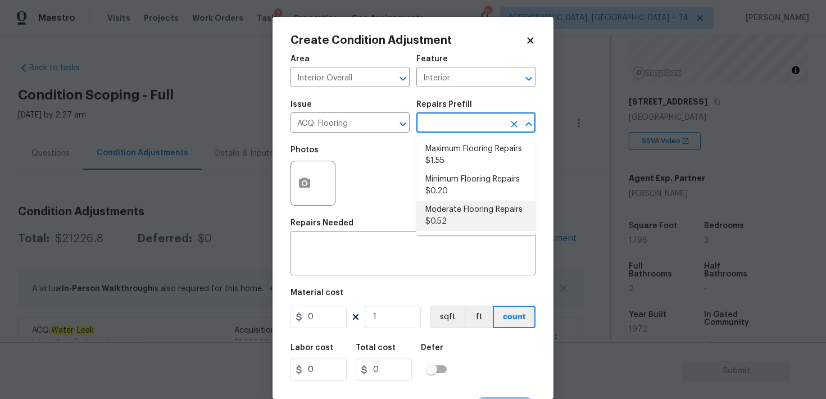
click at [441, 211] on li "Moderate Flooring Repairs $0.52" at bounding box center [475, 216] width 119 height 30
type input "Acquisition"
type textarea "Acquisition Scope: Moderate flooring repairs"
type input "0.52"
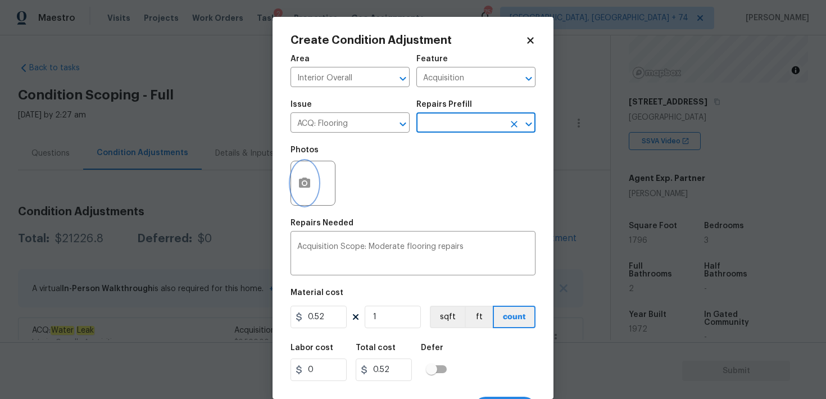
click at [307, 187] on icon "button" at bounding box center [304, 182] width 11 height 10
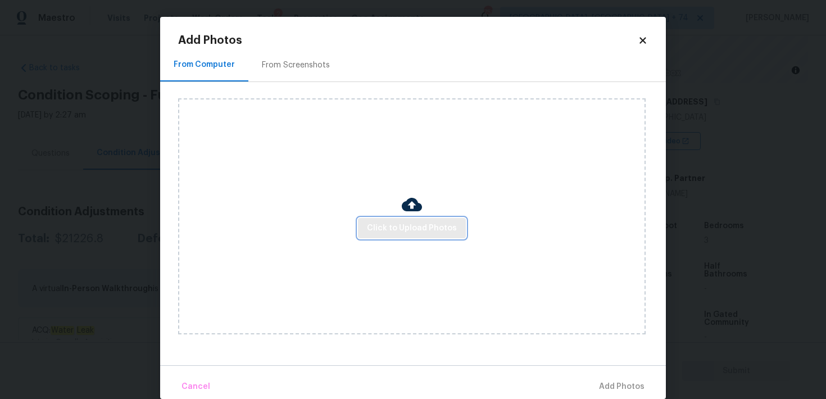
click at [408, 229] on span "Click to Upload Photos" at bounding box center [412, 228] width 90 height 14
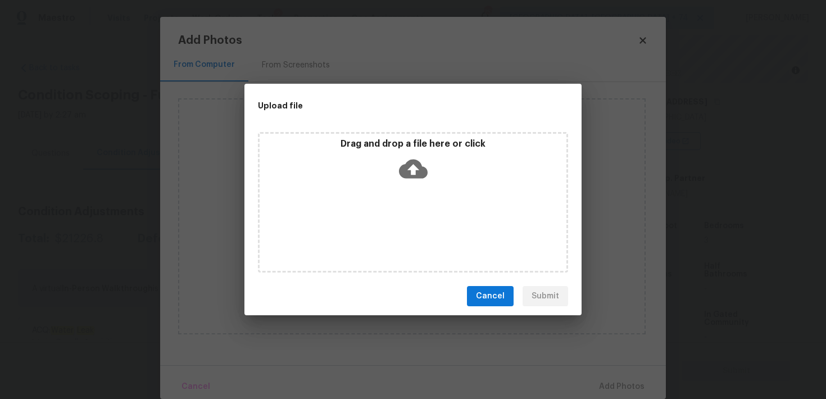
click at [413, 172] on icon at bounding box center [413, 168] width 29 height 29
